Goal: Task Accomplishment & Management: Manage account settings

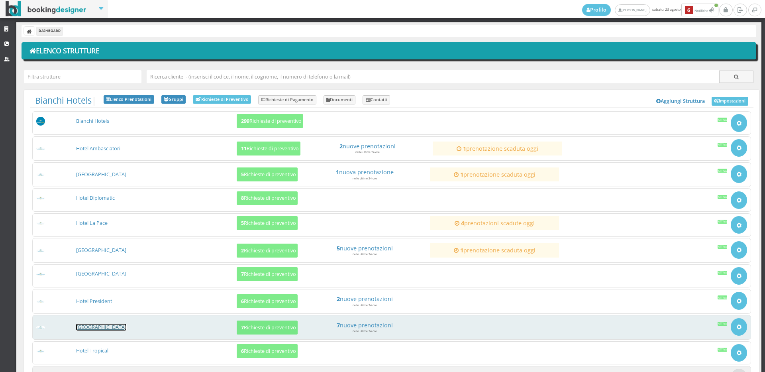
click at [86, 324] on link "[GEOGRAPHIC_DATA]" at bounding box center [101, 327] width 50 height 7
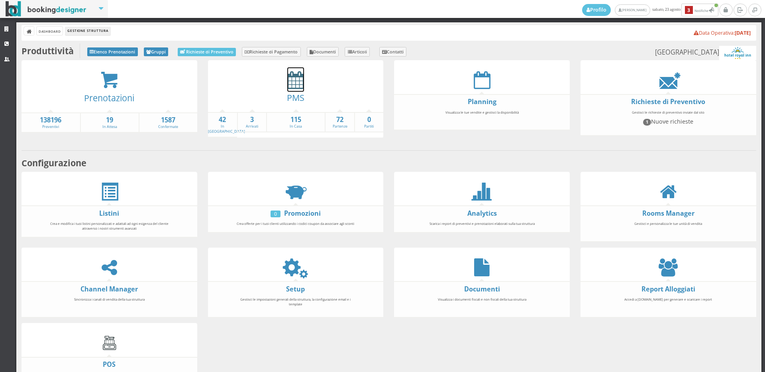
click at [295, 80] on icon at bounding box center [295, 80] width 17 height 18
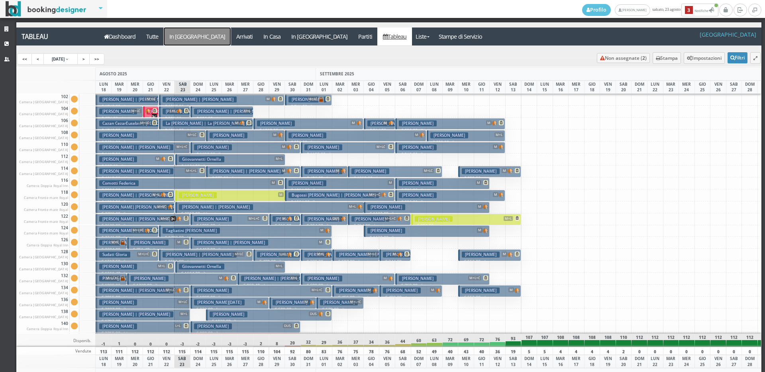
click at [181, 34] on a=pms-arrival-reservations"] "In [GEOGRAPHIC_DATA]" at bounding box center [197, 36] width 67 height 18
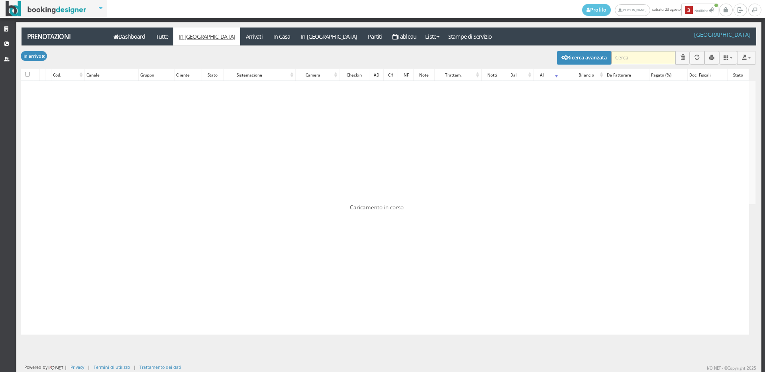
click at [624, 57] on input "search" at bounding box center [643, 57] width 64 height 13
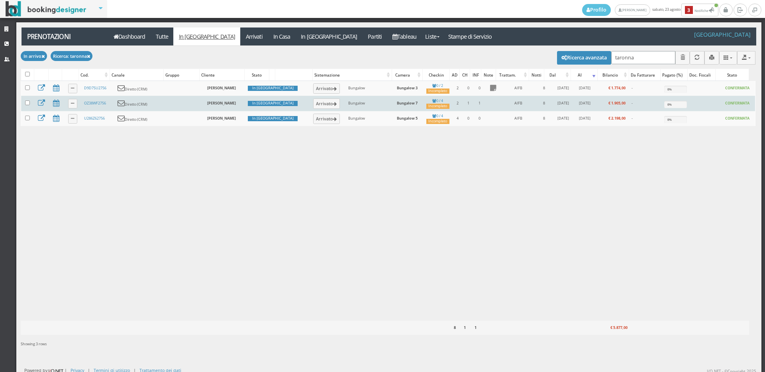
type input "taronna"
click at [308, 109] on td "Arrivato" at bounding box center [327, 103] width 38 height 15
click at [313, 104] on button "Arrivato" at bounding box center [326, 103] width 27 height 10
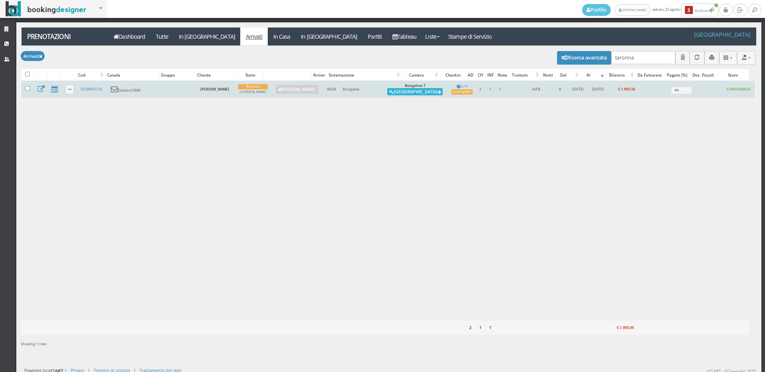
click at [430, 93] on button "[GEOGRAPHIC_DATA]" at bounding box center [414, 91] width 55 height 7
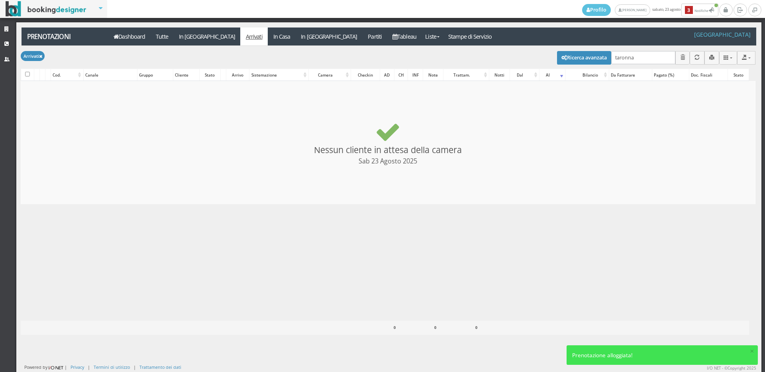
checkbox input "false"
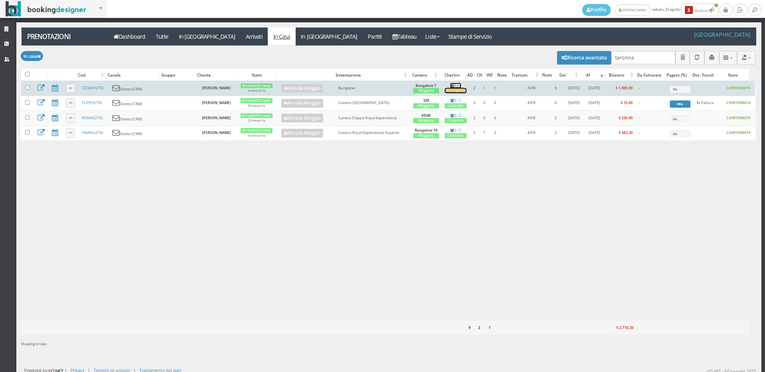
click at [453, 92] on div "Incompleto" at bounding box center [456, 90] width 22 height 5
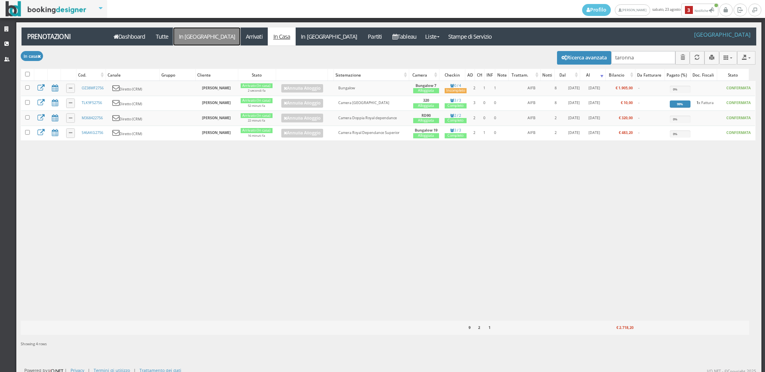
click at [192, 37] on link "In [GEOGRAPHIC_DATA]" at bounding box center [206, 36] width 67 height 18
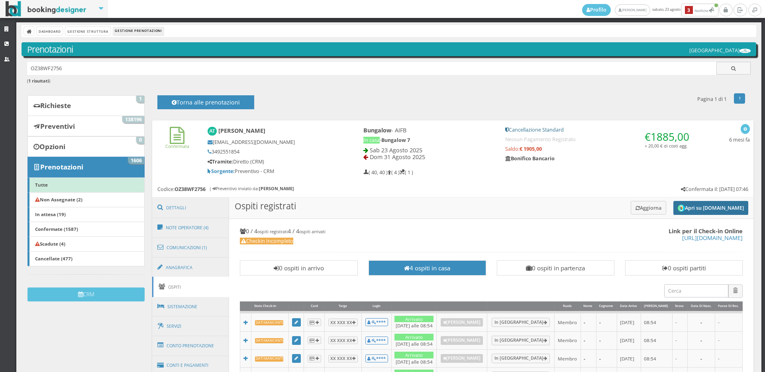
click at [691, 209] on button "Apri su Online-Check.in" at bounding box center [710, 208] width 75 height 14
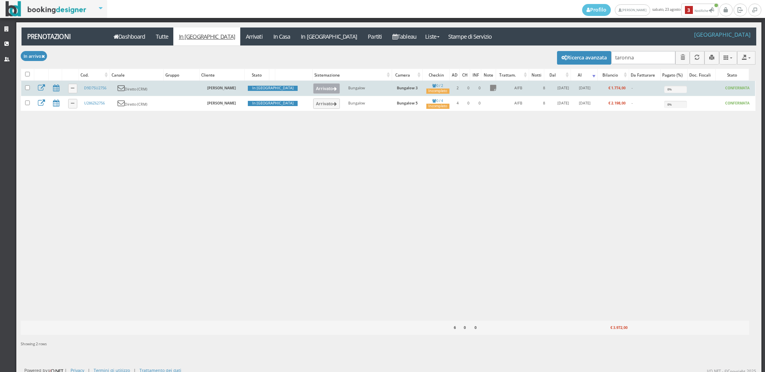
click at [313, 88] on button "Arrivato" at bounding box center [326, 88] width 27 height 10
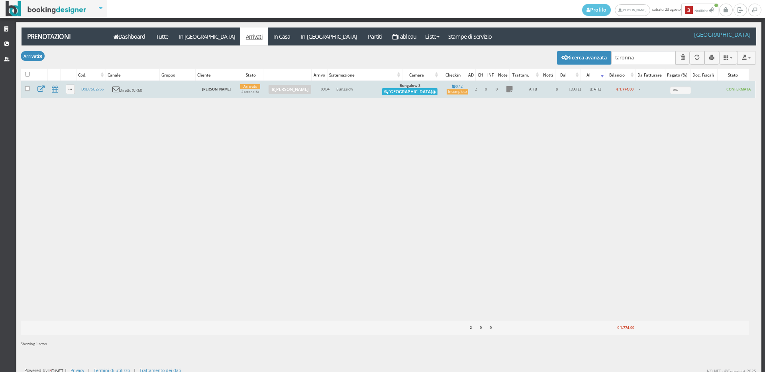
click at [418, 90] on button "[GEOGRAPHIC_DATA]" at bounding box center [409, 91] width 55 height 7
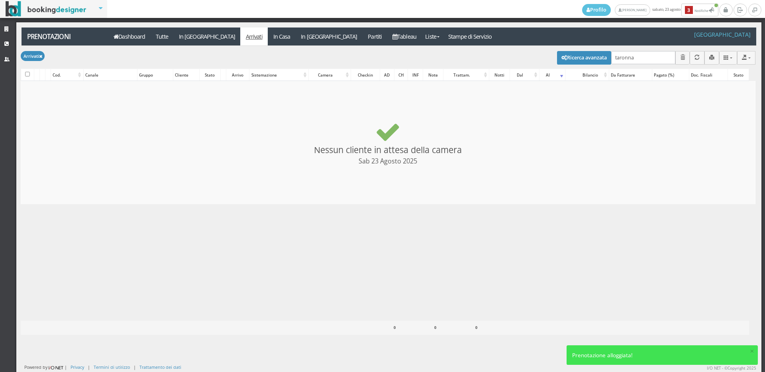
checkbox input "false"
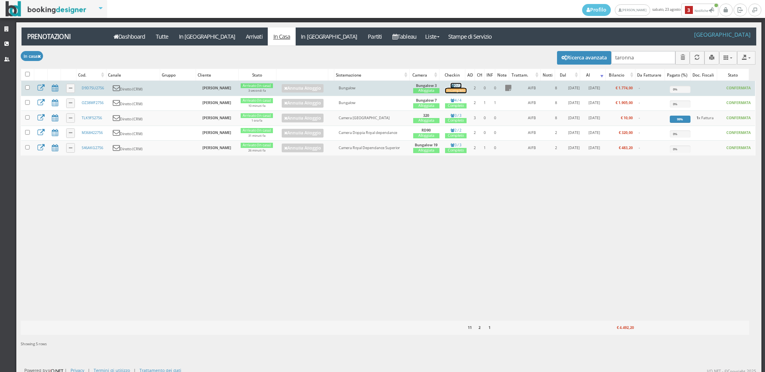
click at [453, 89] on div "Incompleto" at bounding box center [456, 90] width 22 height 5
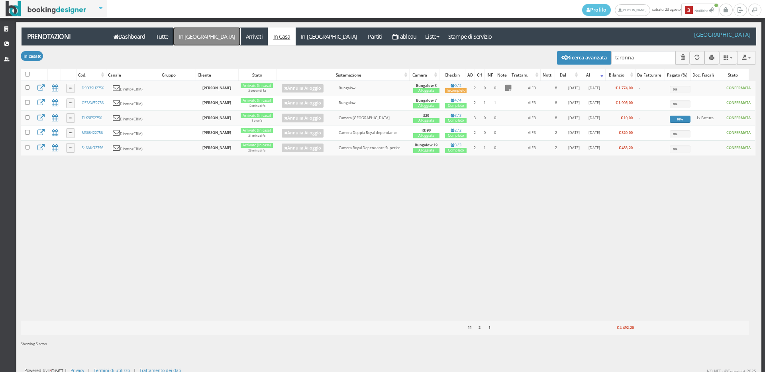
click at [186, 37] on link "In [GEOGRAPHIC_DATA]" at bounding box center [206, 36] width 67 height 18
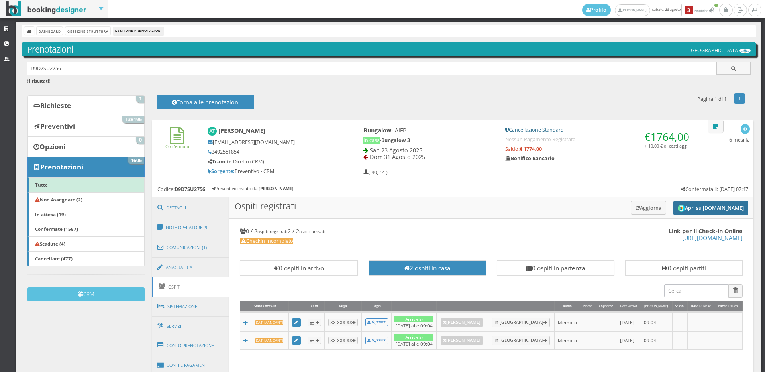
click at [709, 207] on button "Apri su [DOMAIN_NAME]" at bounding box center [710, 208] width 75 height 14
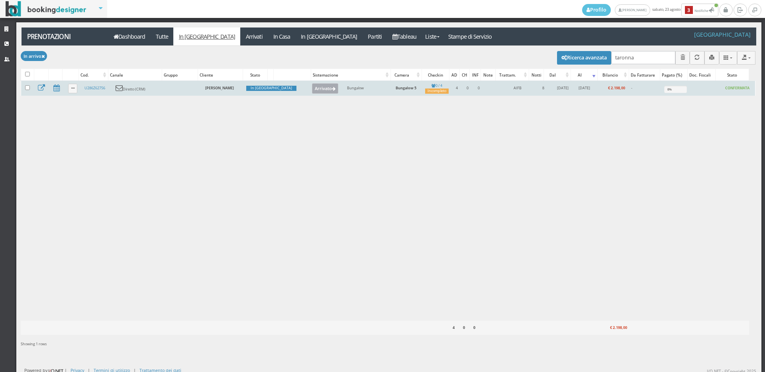
click at [312, 85] on button "Arrivato" at bounding box center [325, 88] width 27 height 10
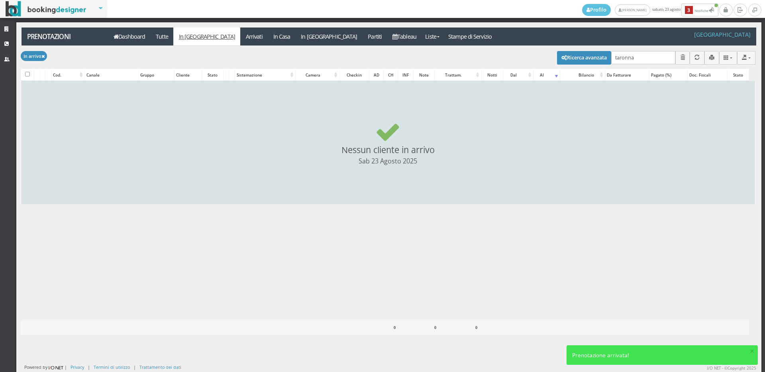
checkbox input "false"
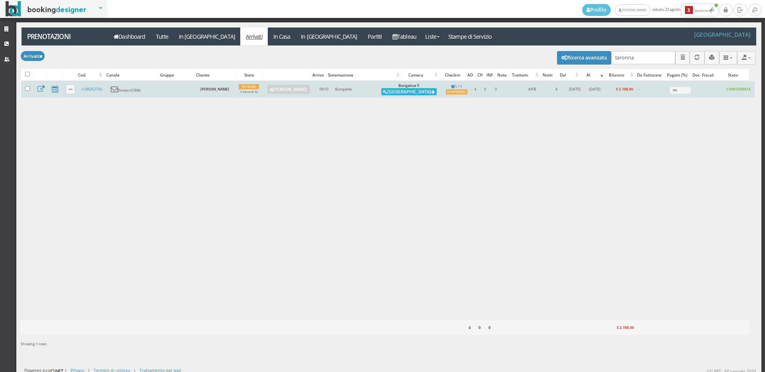
click at [431, 89] on button "Alloggia" at bounding box center [408, 91] width 55 height 7
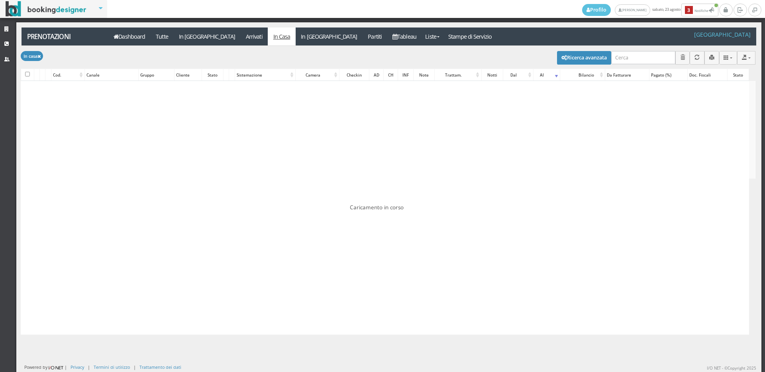
type input "taronna"
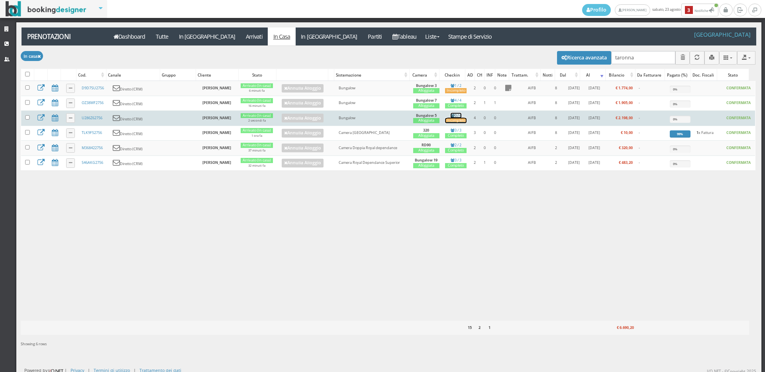
click at [447, 123] on div "Incompleto" at bounding box center [456, 120] width 22 height 5
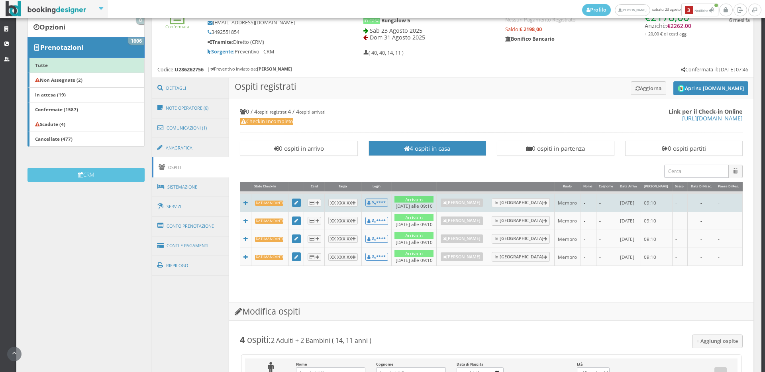
scroll to position [177, 0]
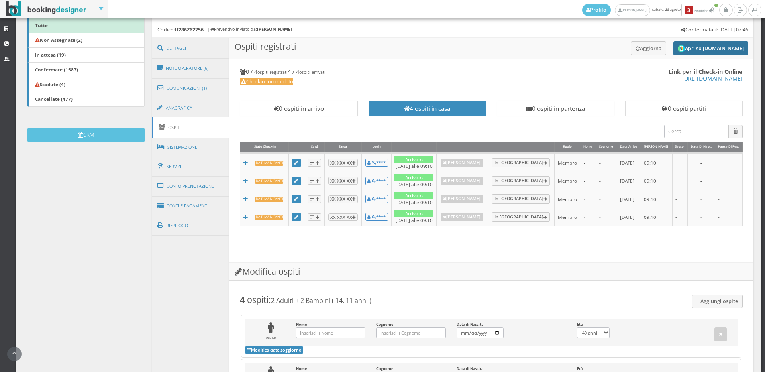
click at [688, 45] on button "Apri su Online-Check.in" at bounding box center [710, 48] width 75 height 14
